Goal: Use online tool/utility: Utilize a website feature to perform a specific function

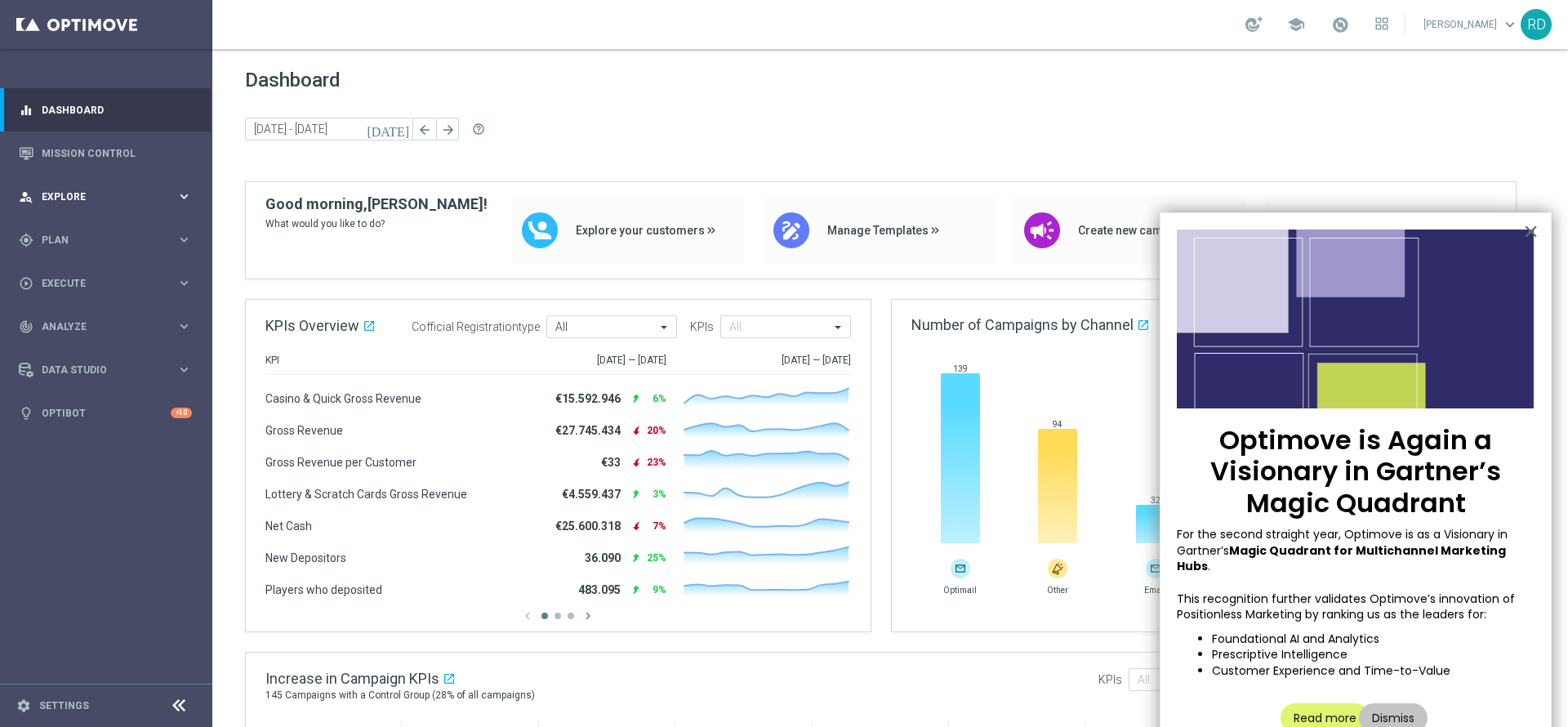
click at [178, 198] on icon "keyboard_arrow_right" at bounding box center [184, 197] width 15 height 15
click at [105, 231] on link "Customer Explorer" at bounding box center [106, 229] width 127 height 13
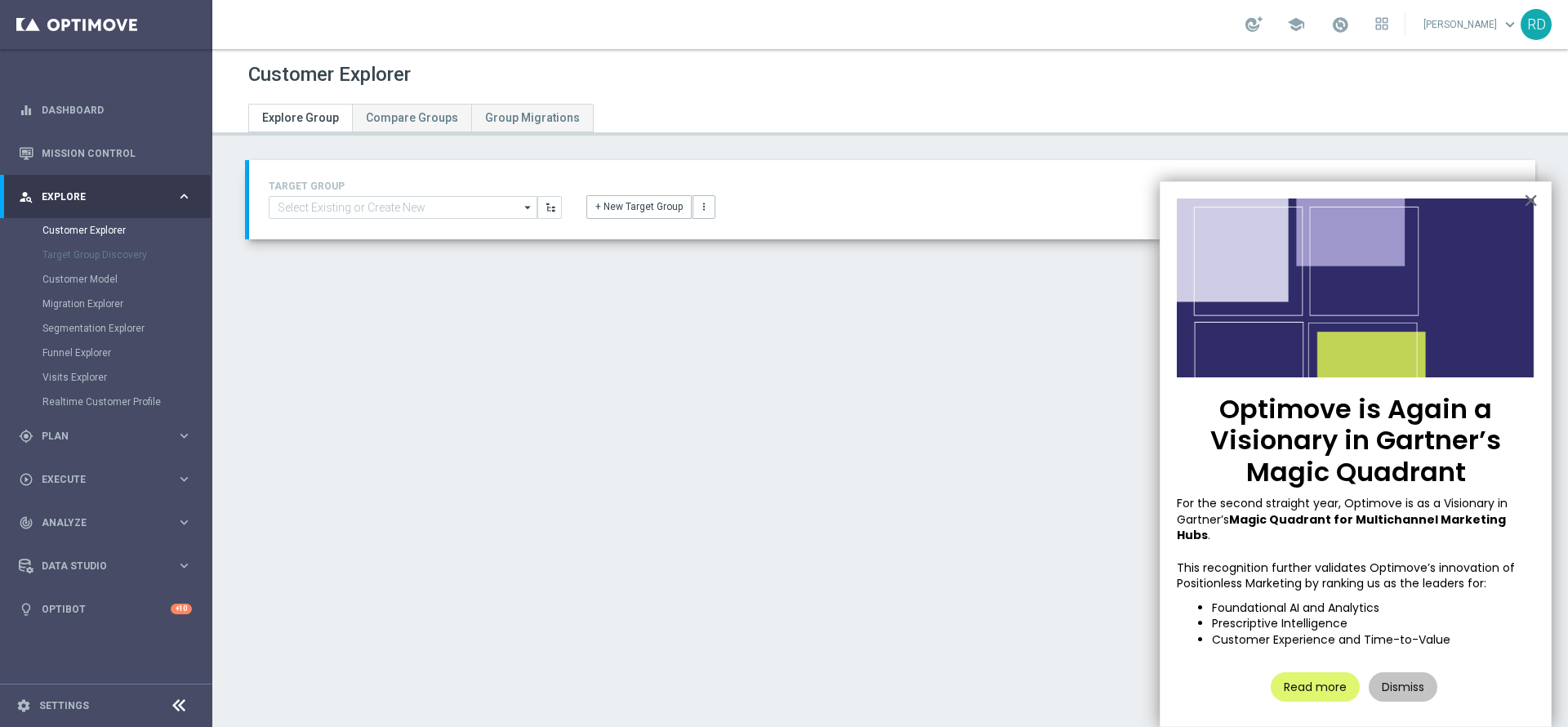
click at [738, 278] on div "Generate" at bounding box center [891, 279] width 1315 height 32
click at [1530, 199] on button "×" at bounding box center [1531, 200] width 15 height 26
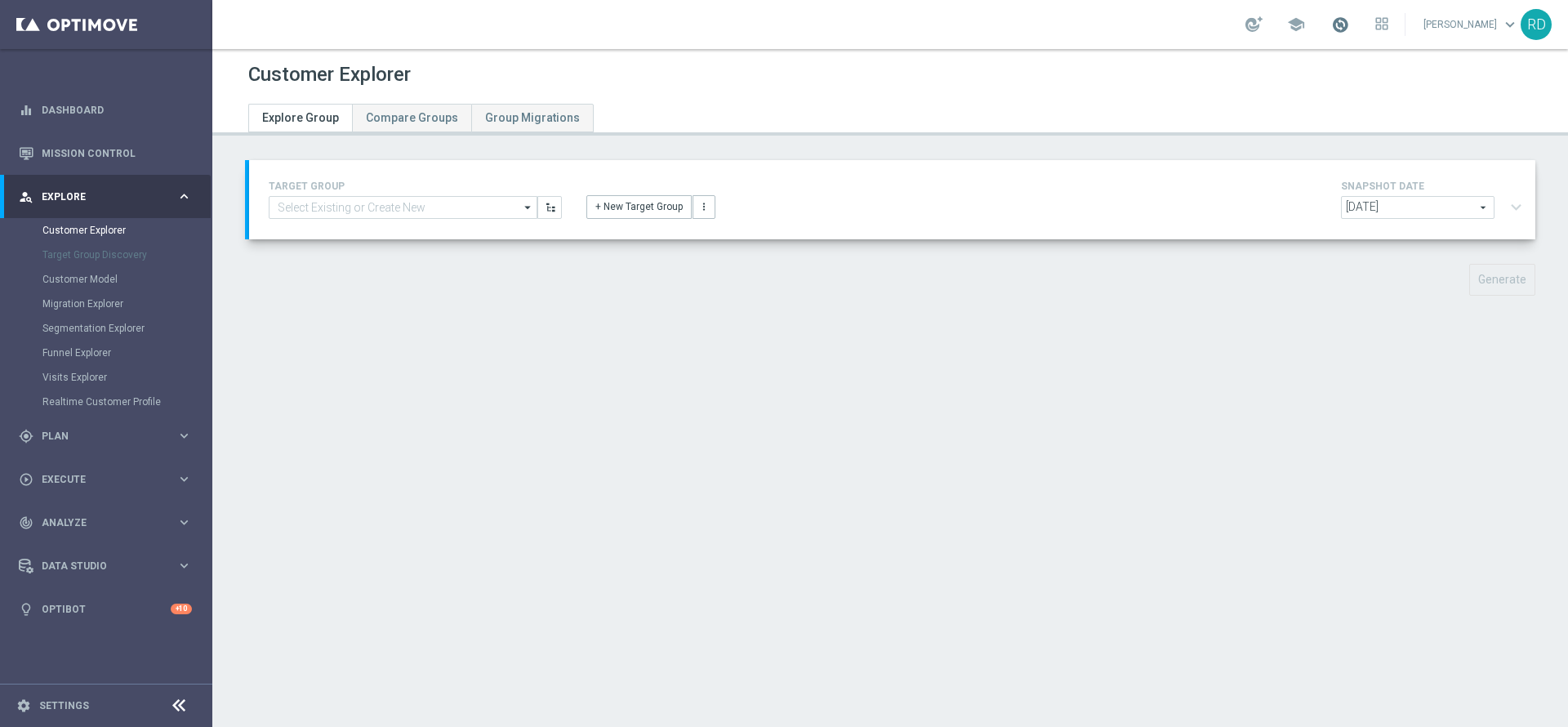
click at [1332, 26] on span at bounding box center [1340, 24] width 18 height 18
